Goal: Task Accomplishment & Management: Complete application form

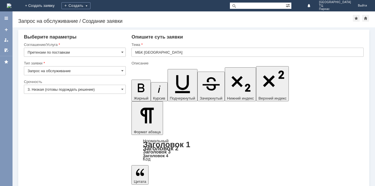
drag, startPoint x: 143, startPoint y: 1521, endPoint x: 223, endPoint y: 1535, distance: 81.3
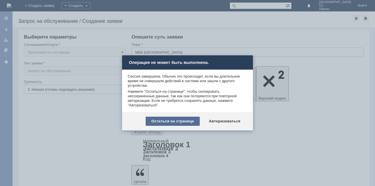
click at [182, 121] on div "Остаться на странице" at bounding box center [173, 120] width 54 height 9
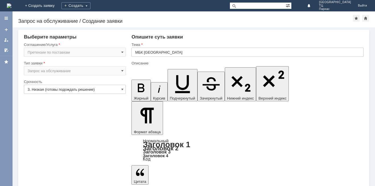
drag, startPoint x: 358, startPoint y: 1545, endPoint x: 322, endPoint y: 1523, distance: 42.0
drag, startPoint x: 238, startPoint y: 1550, endPoint x: 277, endPoint y: 1550, distance: 39.3
drag, startPoint x: 229, startPoint y: 1550, endPoint x: 342, endPoint y: 1545, distance: 113.4
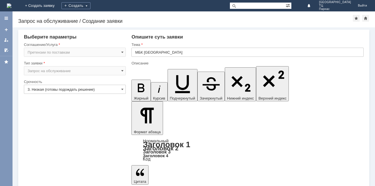
drag, startPoint x: 356, startPoint y: 1544, endPoint x: 505, endPoint y: 1536, distance: 148.8
drag, startPoint x: 229, startPoint y: 1549, endPoint x: 251, endPoint y: 1536, distance: 26.3
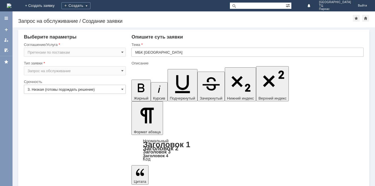
copy body "Добрый день.В ходе последней поставки от 17.08.2025г был обнаружен брак.Разлита…"
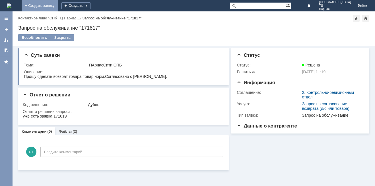
click at [58, 5] on link "+ Создать заявку" at bounding box center [40, 5] width 36 height 11
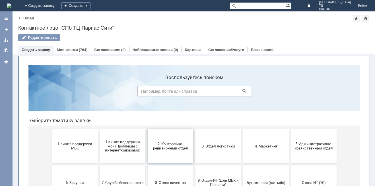
click at [173, 146] on span "2. Контрольно-ревизионный отдел" at bounding box center [170, 145] width 42 height 9
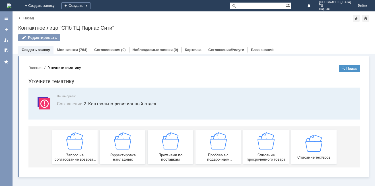
click at [173, 146] on img at bounding box center [170, 140] width 17 height 17
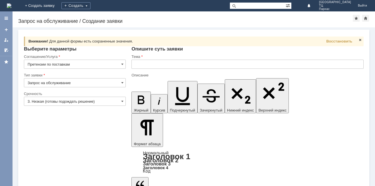
click at [138, 62] on input "text" at bounding box center [248, 64] width 232 height 9
paste input "МБК СПБ ПАРНАС-СИТИ"
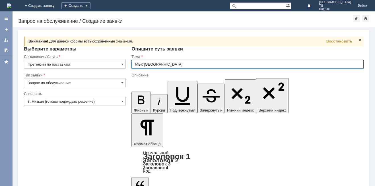
type input "МБК СПБ ПАРНАС-СИТИ"
drag, startPoint x: 186, startPoint y: 1529, endPoint x: 133, endPoint y: 1533, distance: 53.1
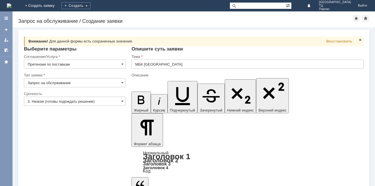
drag, startPoint x: 186, startPoint y: 1531, endPoint x: 151, endPoint y: 1530, distance: 35.0
drag, startPoint x: 187, startPoint y: 1528, endPoint x: 135, endPoint y: 1531, distance: 51.9
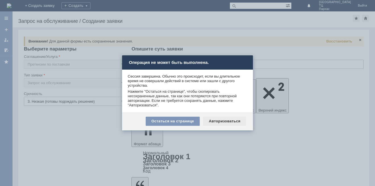
click at [221, 120] on div "Авторизоваться" at bounding box center [224, 120] width 43 height 9
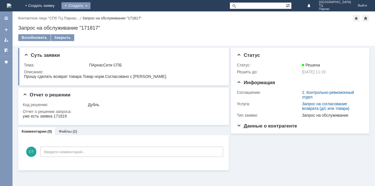
click at [91, 4] on div "Создать" at bounding box center [75, 5] width 29 height 7
click at [91, 3] on div "Создать" at bounding box center [75, 5] width 29 height 7
click at [58, 4] on link "+ Создать заявку" at bounding box center [40, 5] width 36 height 11
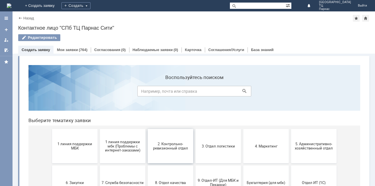
click at [162, 143] on span "2. Контрольно-ревизионный отдел" at bounding box center [170, 145] width 42 height 9
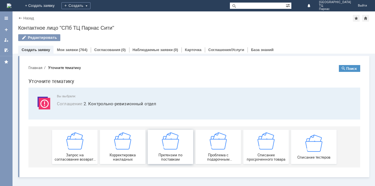
click at [171, 142] on img at bounding box center [170, 140] width 17 height 17
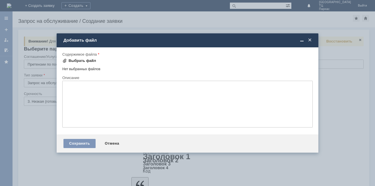
click at [84, 60] on div "Выбрать файл" at bounding box center [83, 60] width 28 height 5
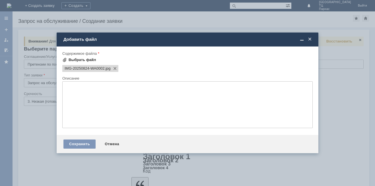
click at [83, 58] on div "Выбрать файл" at bounding box center [83, 60] width 28 height 5
click at [79, 58] on div "Выбрать файл" at bounding box center [83, 60] width 28 height 5
click at [80, 59] on div "Выбрать файл" at bounding box center [83, 60] width 28 height 5
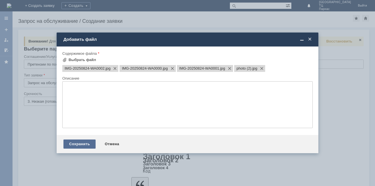
click at [83, 143] on div "Сохранить" at bounding box center [79, 143] width 32 height 9
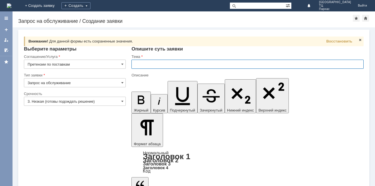
click at [137, 62] on input "text" at bounding box center [248, 64] width 232 height 9
type input "СПБ ПАРНАС СИТИ"
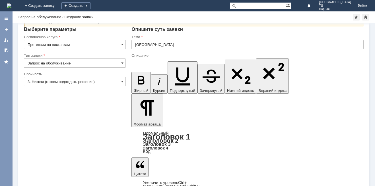
scroll to position [14, 0]
